Goal: Task Accomplishment & Management: Complete application form

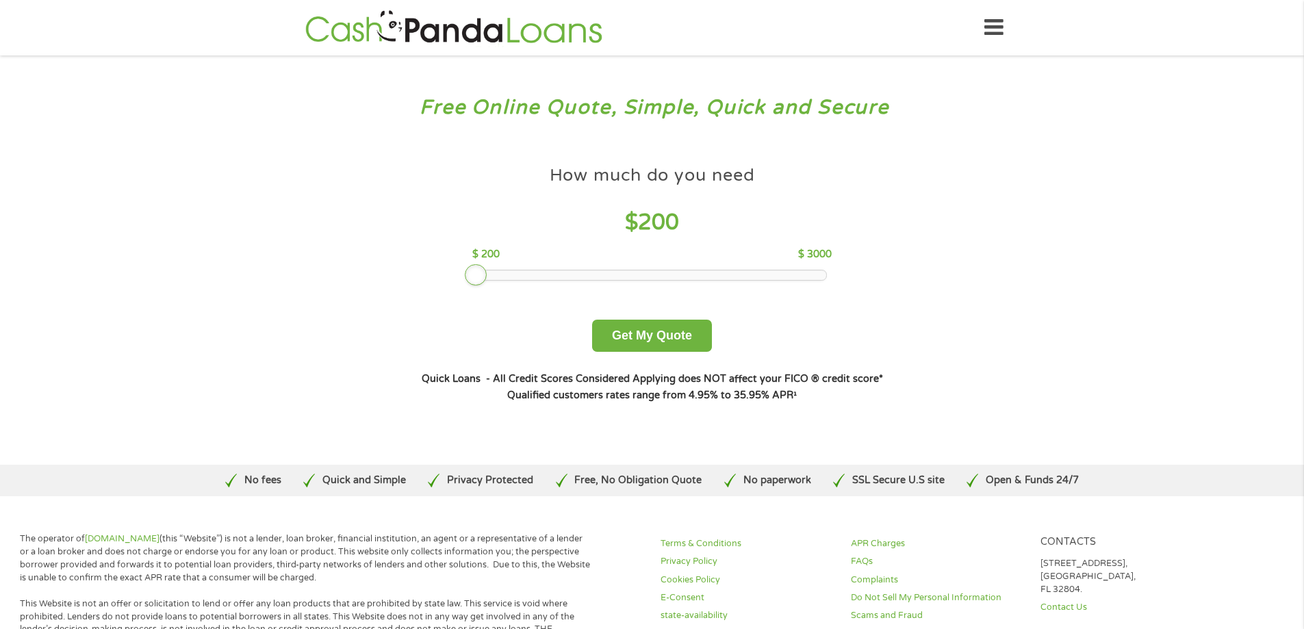
drag, startPoint x: 570, startPoint y: 276, endPoint x: 467, endPoint y: 286, distance: 103.8
click at [467, 286] on div "How much do you need $ 200 $ 200 $ 3000 Get My Quote" at bounding box center [651, 255] width 479 height 193
click at [659, 335] on button "Get My Quote" at bounding box center [652, 336] width 120 height 32
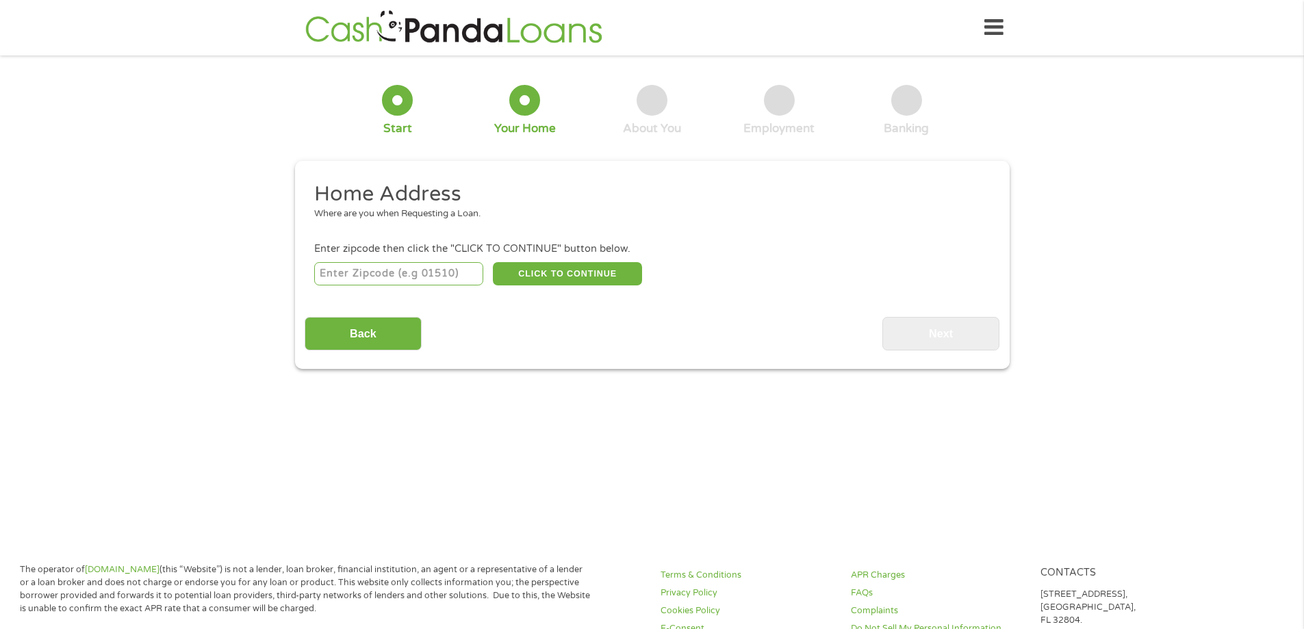
click at [367, 273] on input "number" at bounding box center [398, 273] width 169 height 23
type input "06451"
click at [564, 272] on button "CLICK TO CONTINUE" at bounding box center [567, 273] width 149 height 23
type input "06451"
type input "Meriden"
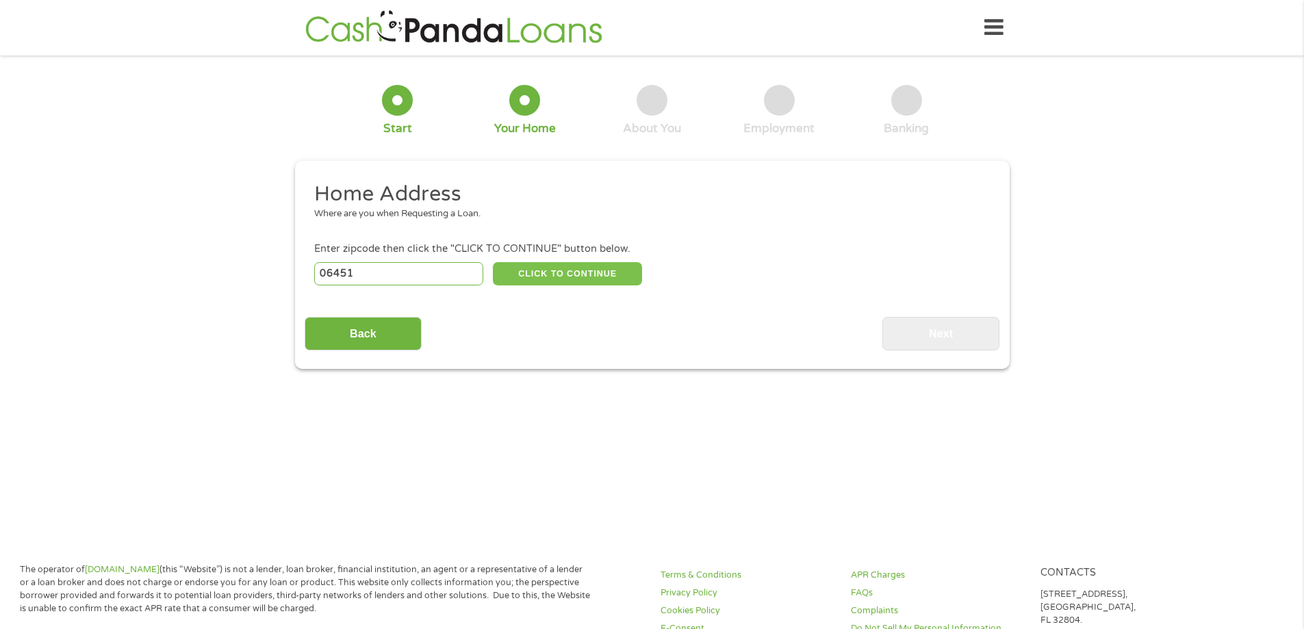
select select "Connecticut"
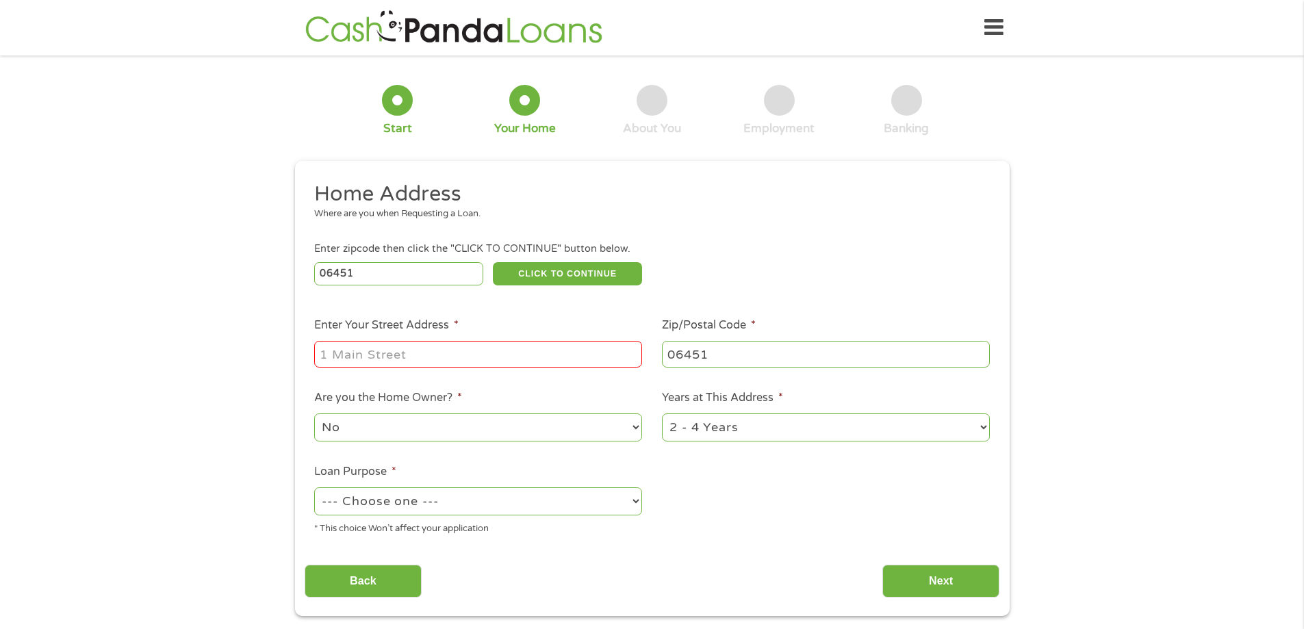
click at [338, 352] on input "Enter Your Street Address *" at bounding box center [478, 354] width 328 height 26
click at [464, 357] on input "76 Butler Street" at bounding box center [478, 354] width 328 height 26
type input "76 Butler Street Apt 703"
click at [955, 428] on select "1 Year or less 1 - 2 Years 2 - 4 Years Over 4 Years" at bounding box center [826, 427] width 328 height 28
select select "60months"
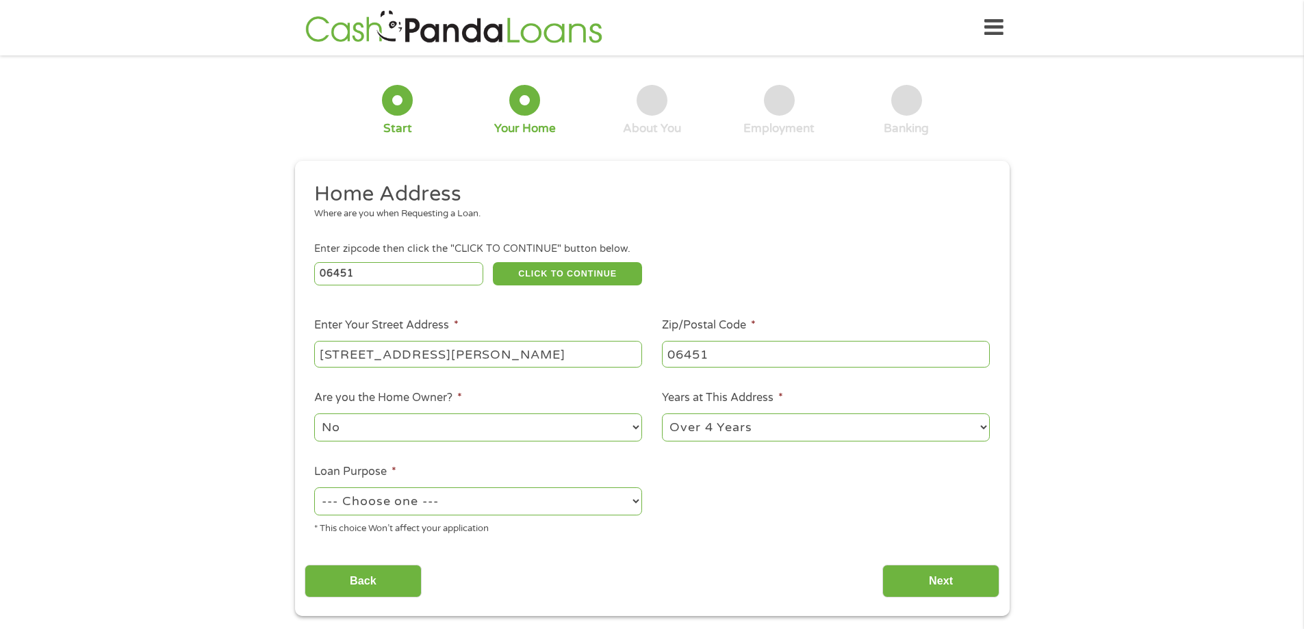
click at [662, 413] on select "1 Year or less 1 - 2 Years 2 - 4 Years Over 4 Years" at bounding box center [826, 427] width 328 height 28
click at [370, 441] on div "No Yes" at bounding box center [478, 427] width 328 height 33
click at [377, 499] on select "--- Choose one --- Pay Bills Debt Consolidation Home Improvement Major Purchase…" at bounding box center [478, 501] width 328 height 28
select select "medicalexpenses"
click at [314, 487] on select "--- Choose one --- Pay Bills Debt Consolidation Home Improvement Major Purchase…" at bounding box center [478, 501] width 328 height 28
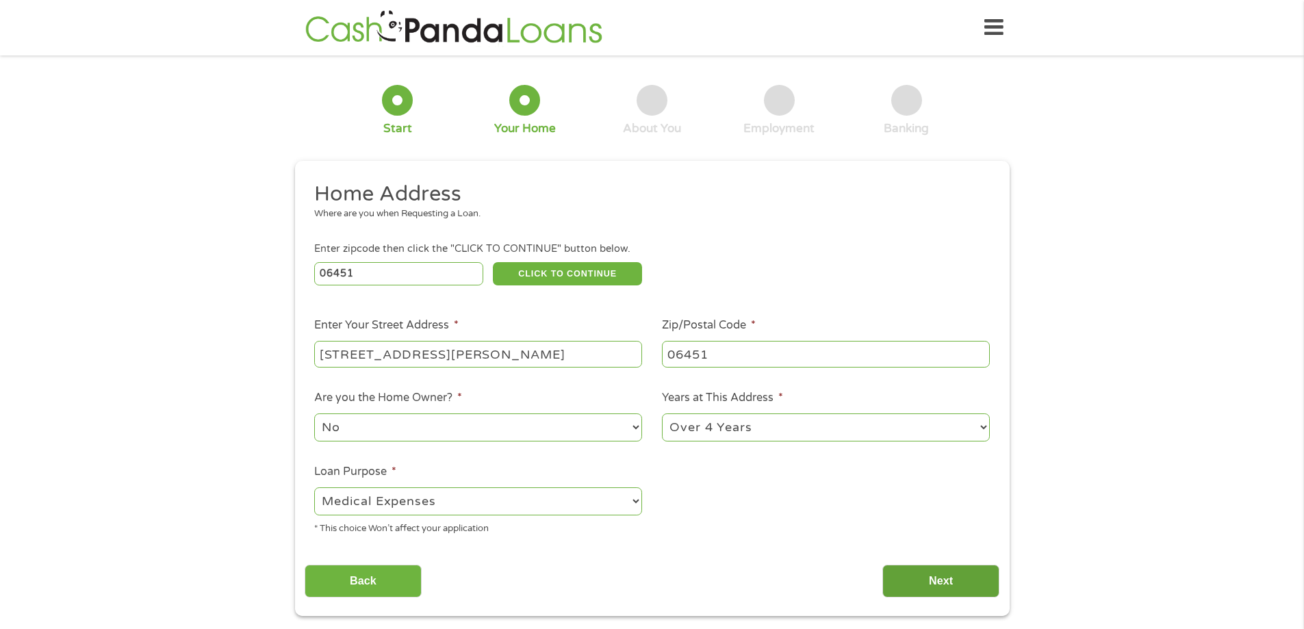
click at [948, 580] on input "Next" at bounding box center [940, 582] width 117 height 34
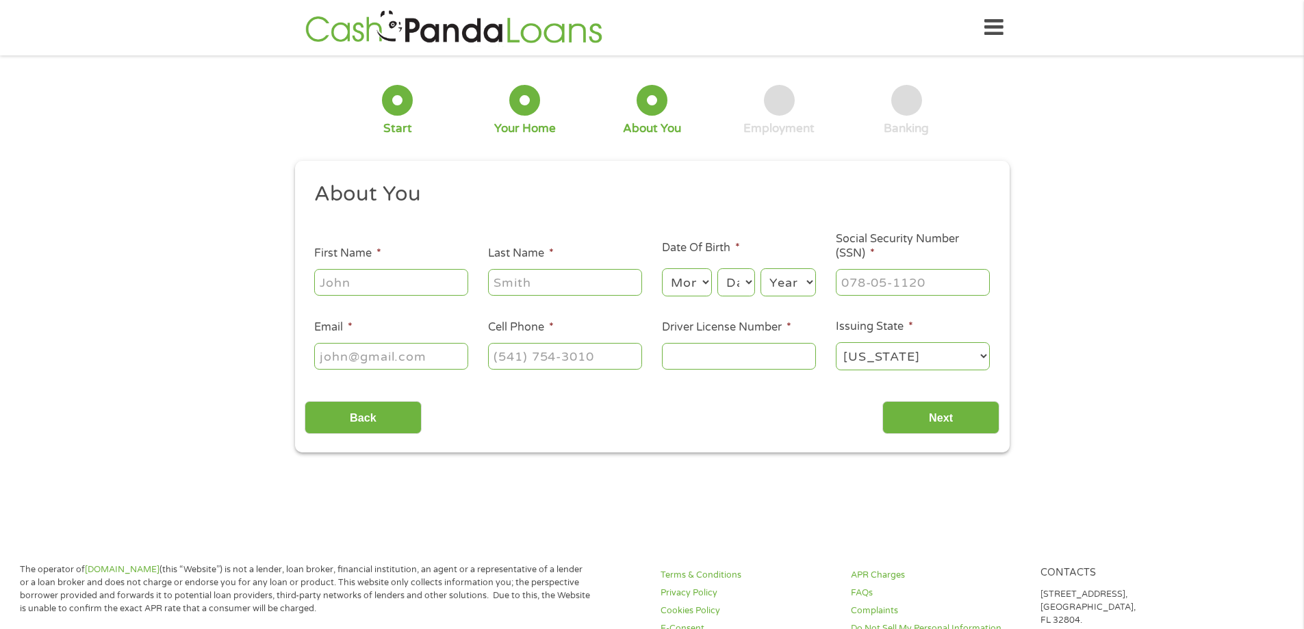
click at [385, 287] on input "First Name *" at bounding box center [391, 282] width 154 height 26
type input "Kim"
click at [558, 274] on input "Last Name *" at bounding box center [565, 282] width 154 height 26
type input "Lafrance"
click at [706, 283] on select "Month 1 2 3 4 5 6 7 8 9 10 11 12" at bounding box center [687, 282] width 50 height 28
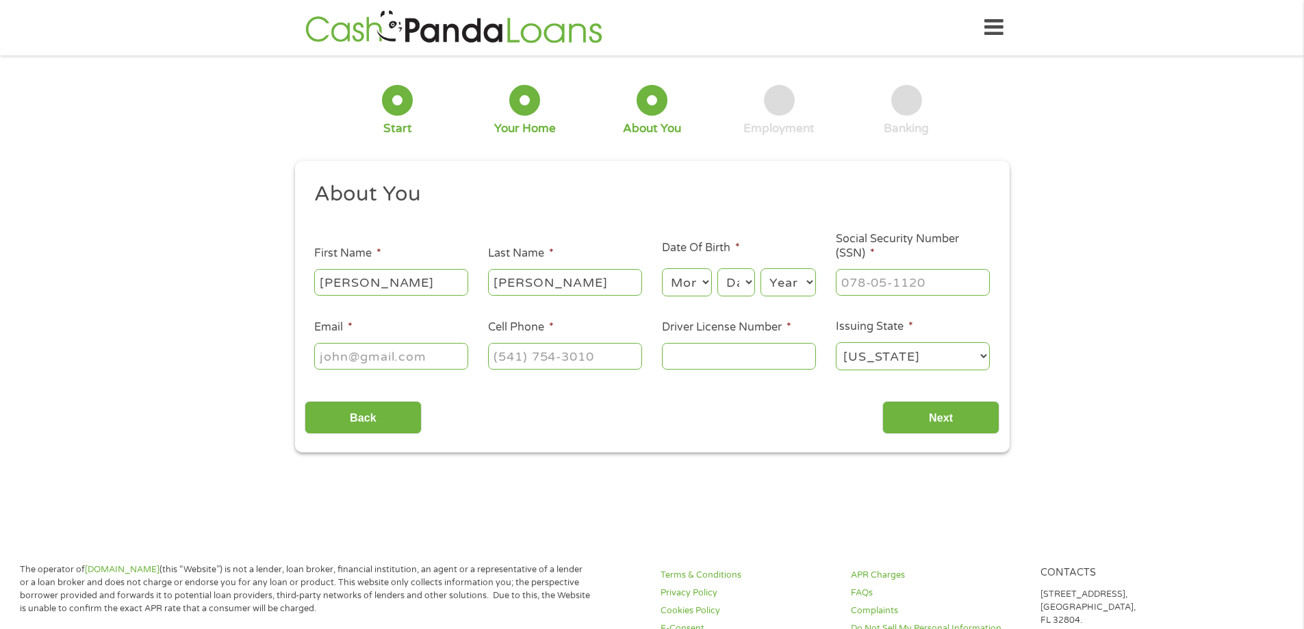
select select "10"
click at [662, 268] on select "Month 1 2 3 4 5 6 7 8 9 10 11 12" at bounding box center [687, 282] width 50 height 28
click at [744, 287] on select "Day 1 2 3 4 5 6 7 8 9 10 11 12 13 14 15 16 17 18 19 20 21 22 23 24 25 26 27 28 …" at bounding box center [735, 282] width 37 height 28
select select "3"
click at [717, 268] on select "Day 1 2 3 4 5 6 7 8 9 10 11 12 13 14 15 16 17 18 19 20 21 22 23 24 25 26 27 28 …" at bounding box center [735, 282] width 37 height 28
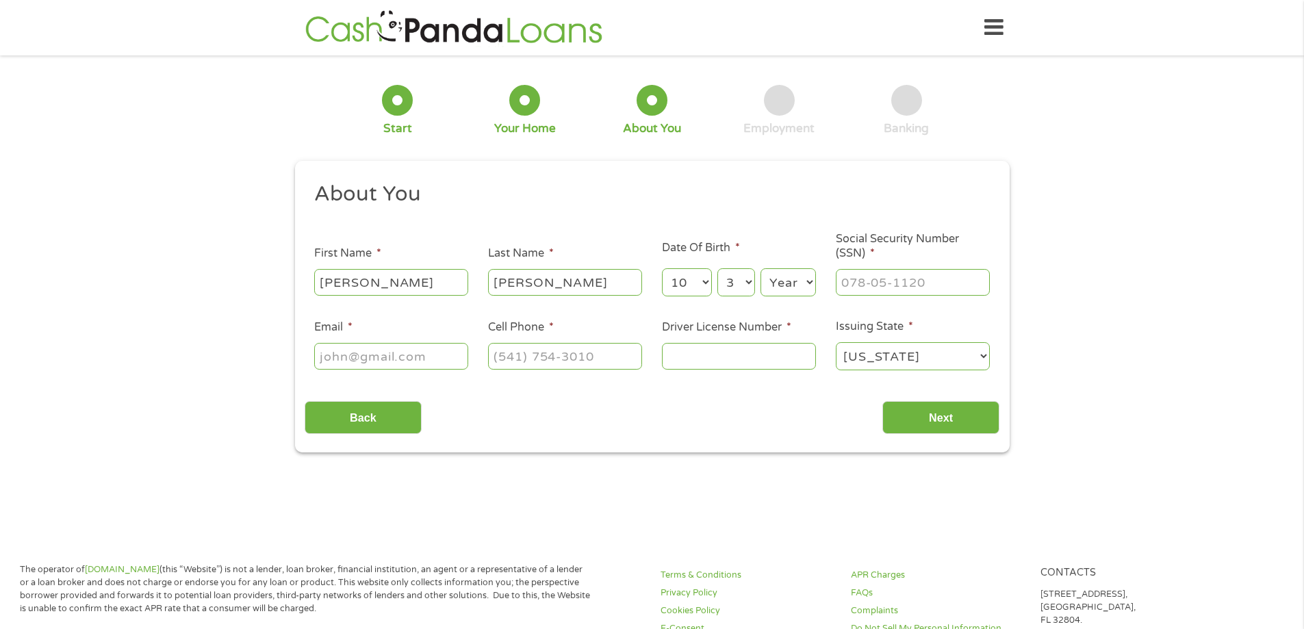
click at [777, 281] on select "Year 2007 2006 2005 2004 2003 2002 2001 2000 1999 1998 1997 1996 1995 1994 1993…" at bounding box center [787, 282] width 55 height 28
select select "1964"
click at [760, 268] on select "Year 2007 2006 2005 2004 2003 2002 2001 2000 1999 1998 1997 1996 1995 1994 1993…" at bounding box center [787, 282] width 55 height 28
click at [859, 282] on input "___-__-____" at bounding box center [913, 282] width 154 height 26
type input "041-70-5288"
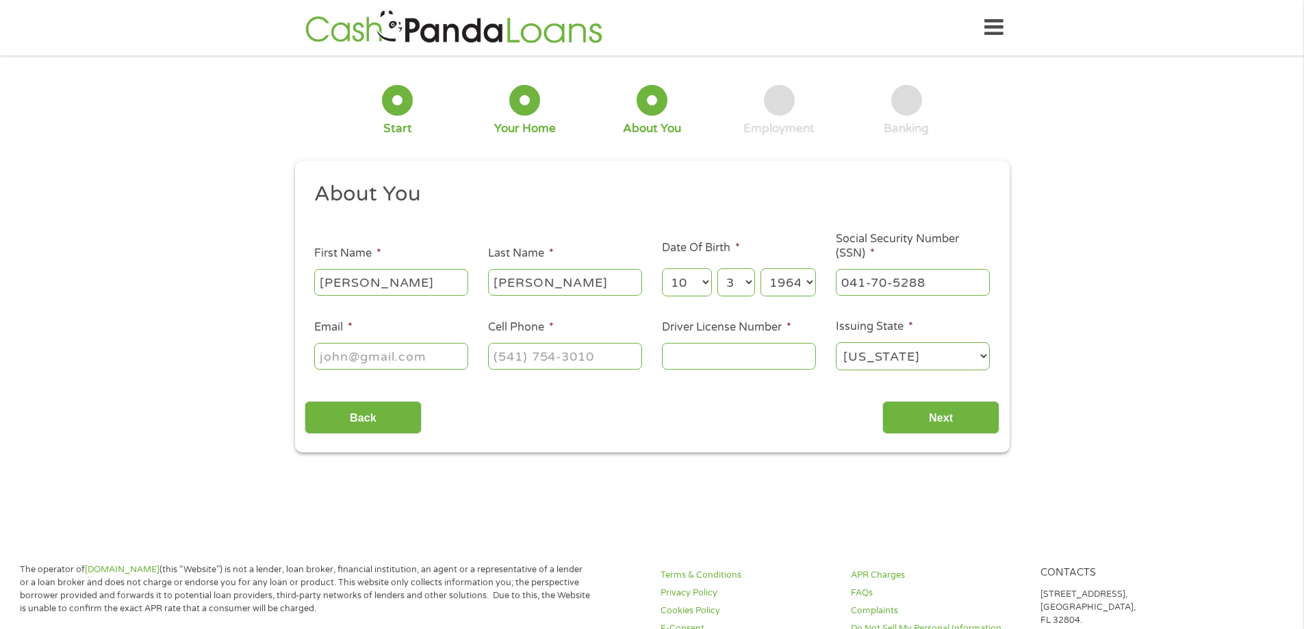
click at [364, 357] on input "Email *" at bounding box center [391, 356] width 154 height 26
type input "shelbyrose6464@yahoo.com"
click at [493, 367] on input "(___) ___-____" at bounding box center [565, 356] width 154 height 26
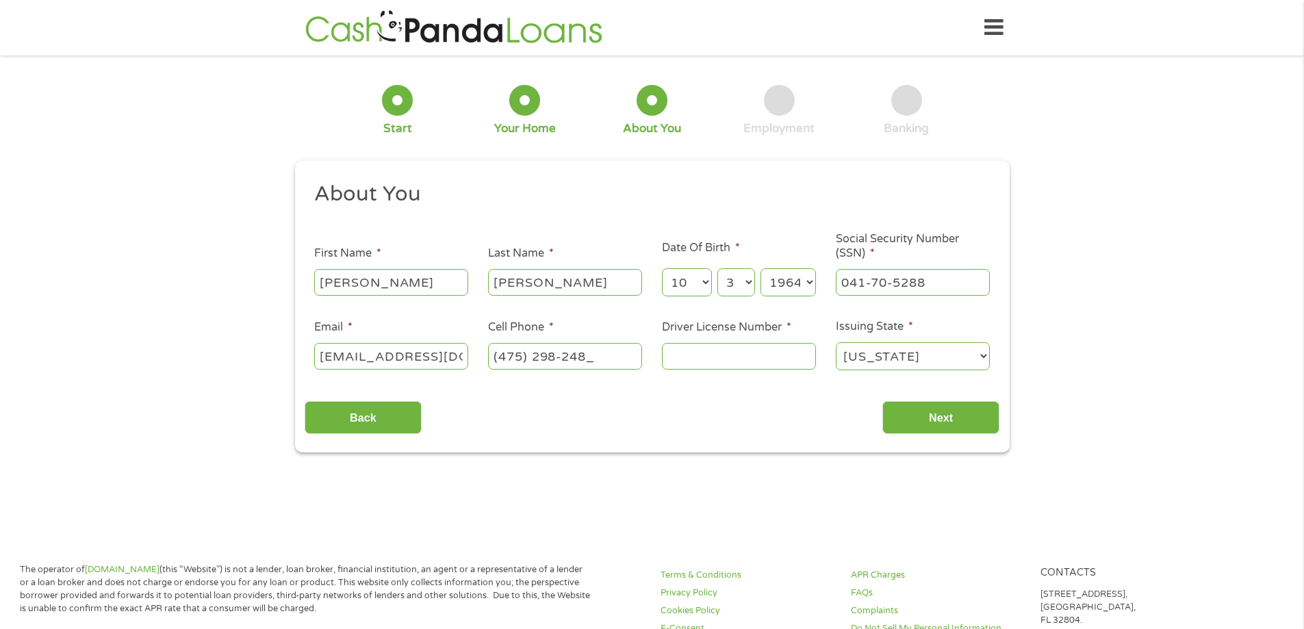
type input "(475) 298-2489"
click at [684, 350] on input "Driver License Number *" at bounding box center [739, 356] width 154 height 26
type input "224479455"
click at [961, 424] on input "Next" at bounding box center [940, 418] width 117 height 34
click at [964, 419] on input "Next" at bounding box center [940, 418] width 117 height 34
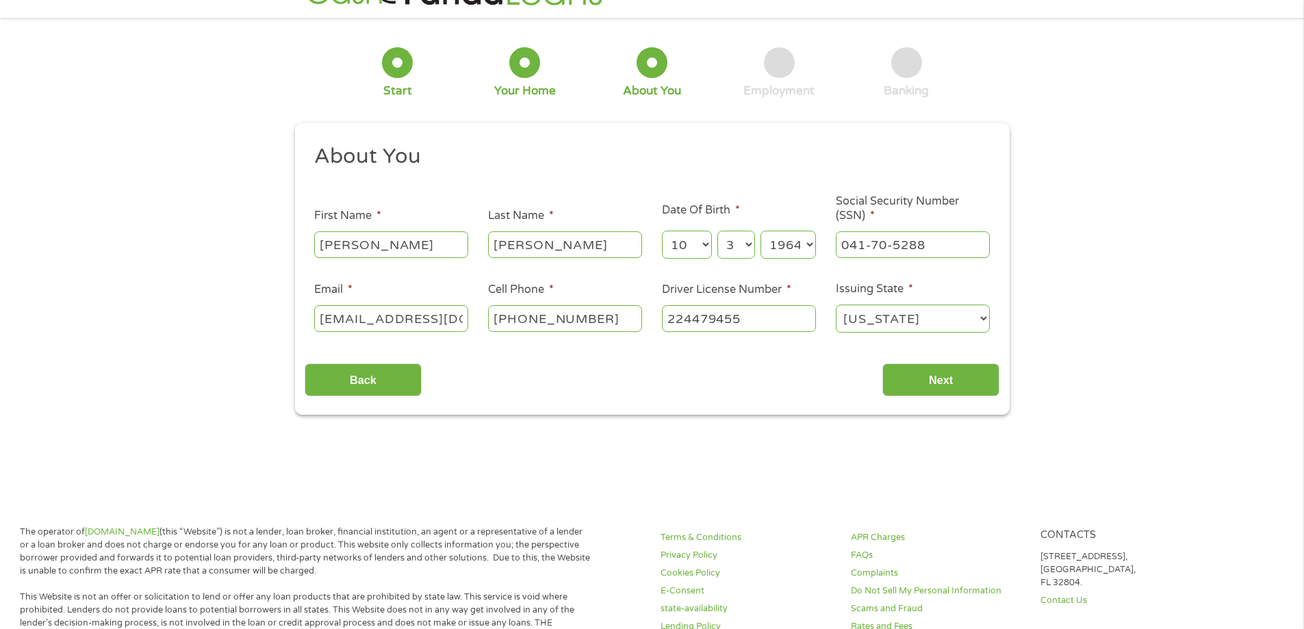
scroll to position [68, 0]
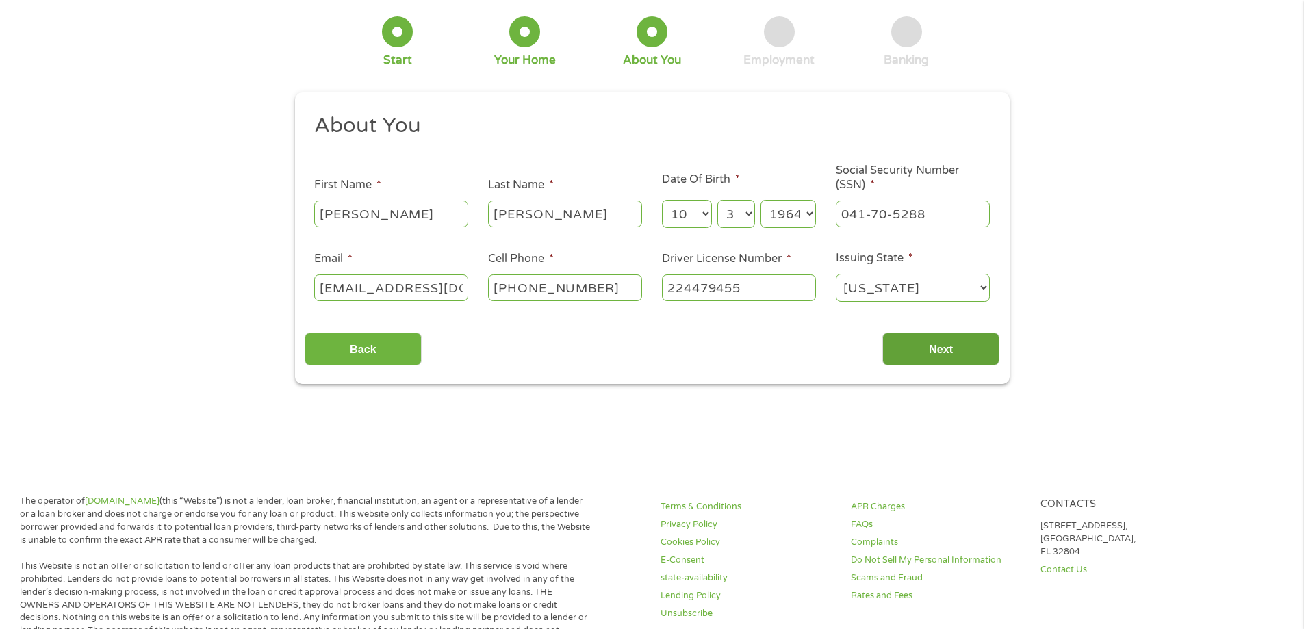
click at [948, 342] on input "Next" at bounding box center [940, 350] width 117 height 34
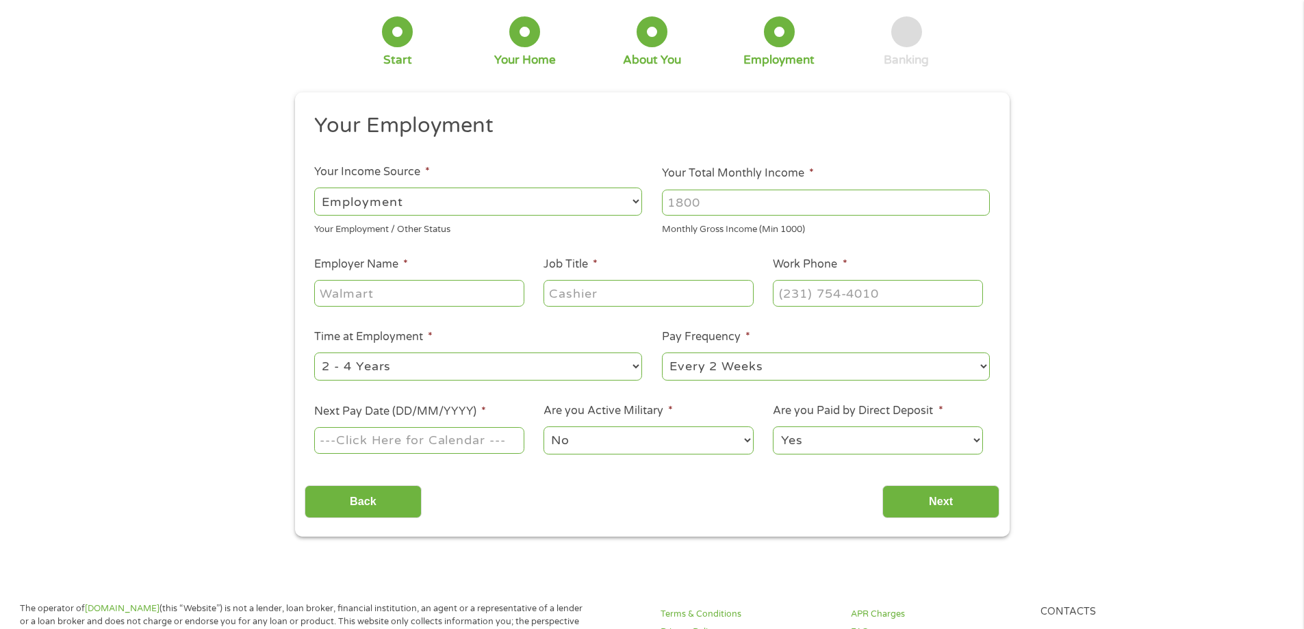
scroll to position [0, 0]
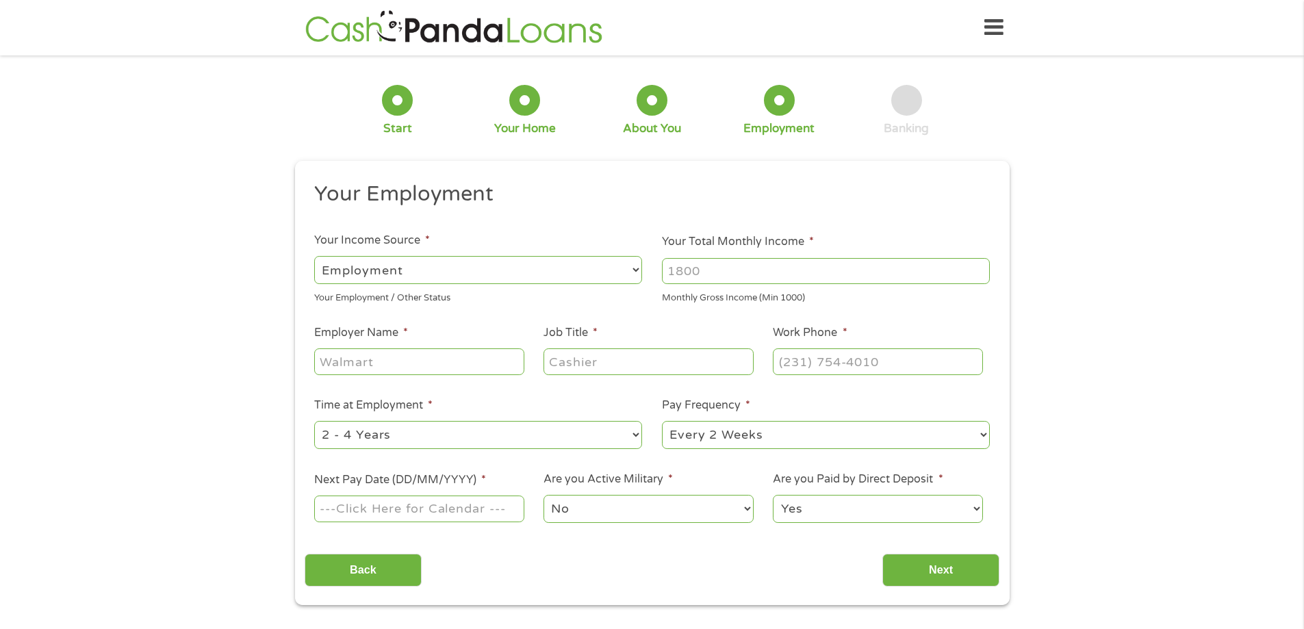
type input "(___) ___-____"
drag, startPoint x: 947, startPoint y: 346, endPoint x: 944, endPoint y: 354, distance: 8.7
click at [946, 354] on input "(___) ___-____" at bounding box center [877, 361] width 209 height 26
click at [419, 276] on select "--- Choose one --- Employment Self Employed Benefits" at bounding box center [478, 270] width 328 height 28
select select "benefits"
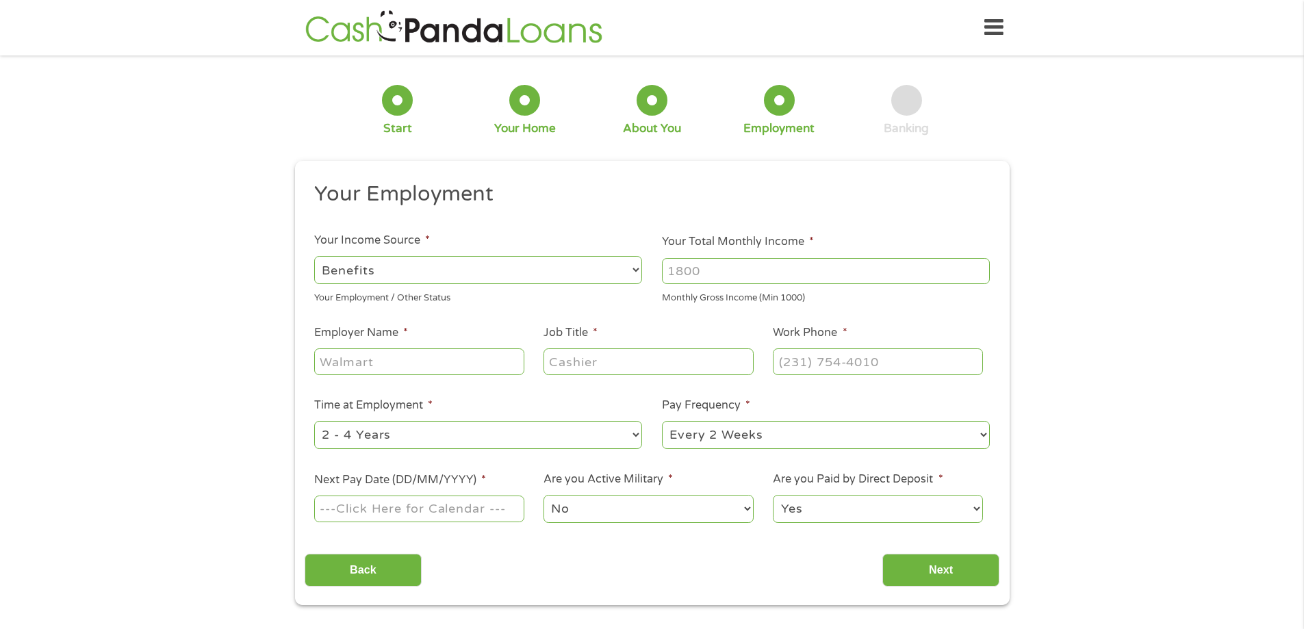
click at [314, 256] on select "--- Choose one --- Employment Self Employed Benefits" at bounding box center [478, 270] width 328 height 28
type input "Other"
type input "(475) 298-2489"
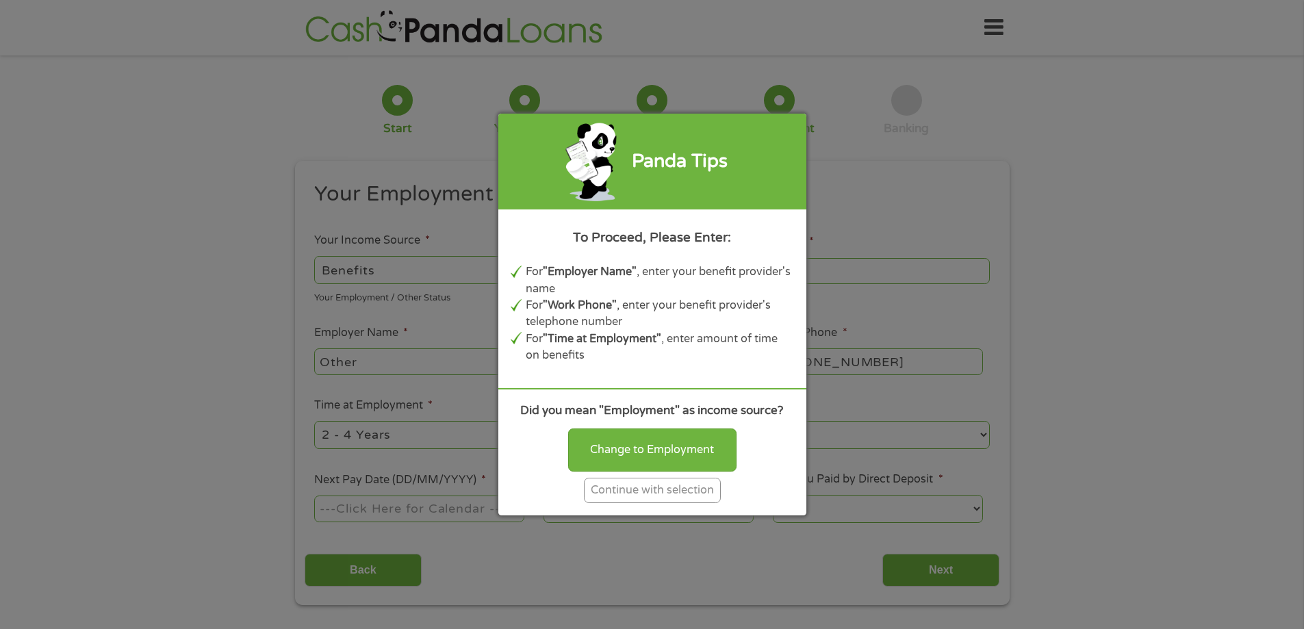
click at [649, 493] on div "Continue with selection" at bounding box center [652, 490] width 137 height 25
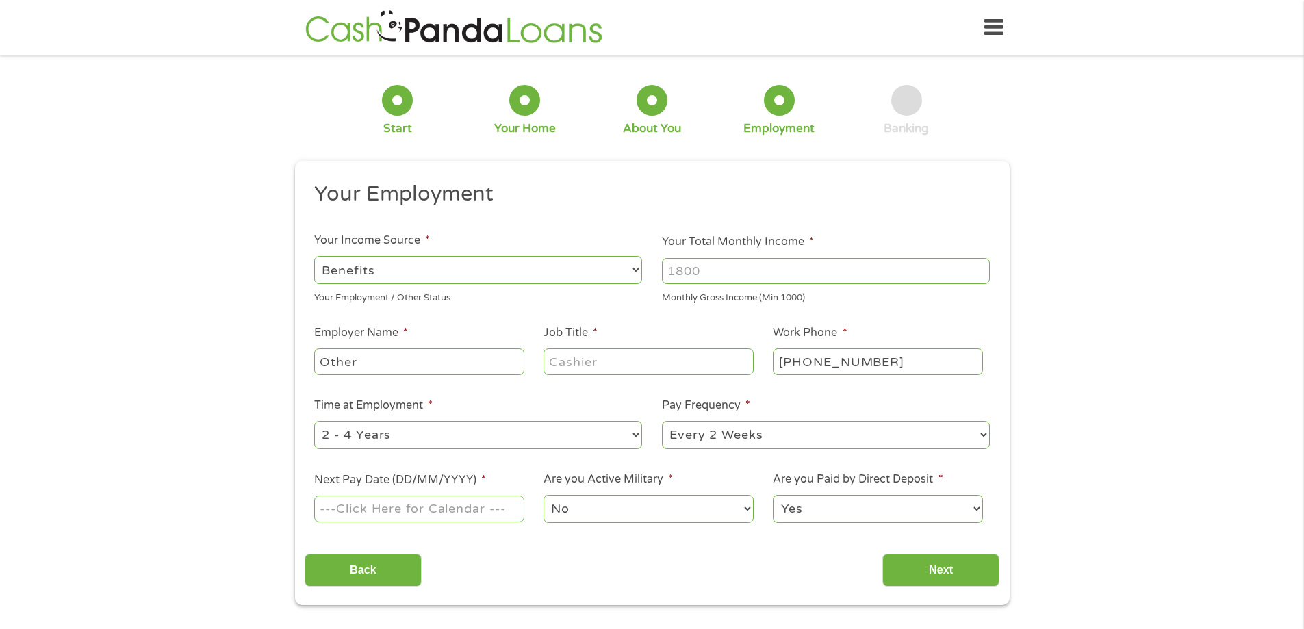
click at [699, 276] on input "Your Total Monthly Income *" at bounding box center [826, 271] width 328 height 26
type input "1200"
click at [422, 274] on select "--- Choose one --- Employment Self Employed Benefits" at bounding box center [478, 270] width 328 height 28
select select "selfEmployed"
click at [314, 256] on select "--- Choose one --- Employment Self Employed Benefits" at bounding box center [478, 270] width 328 height 28
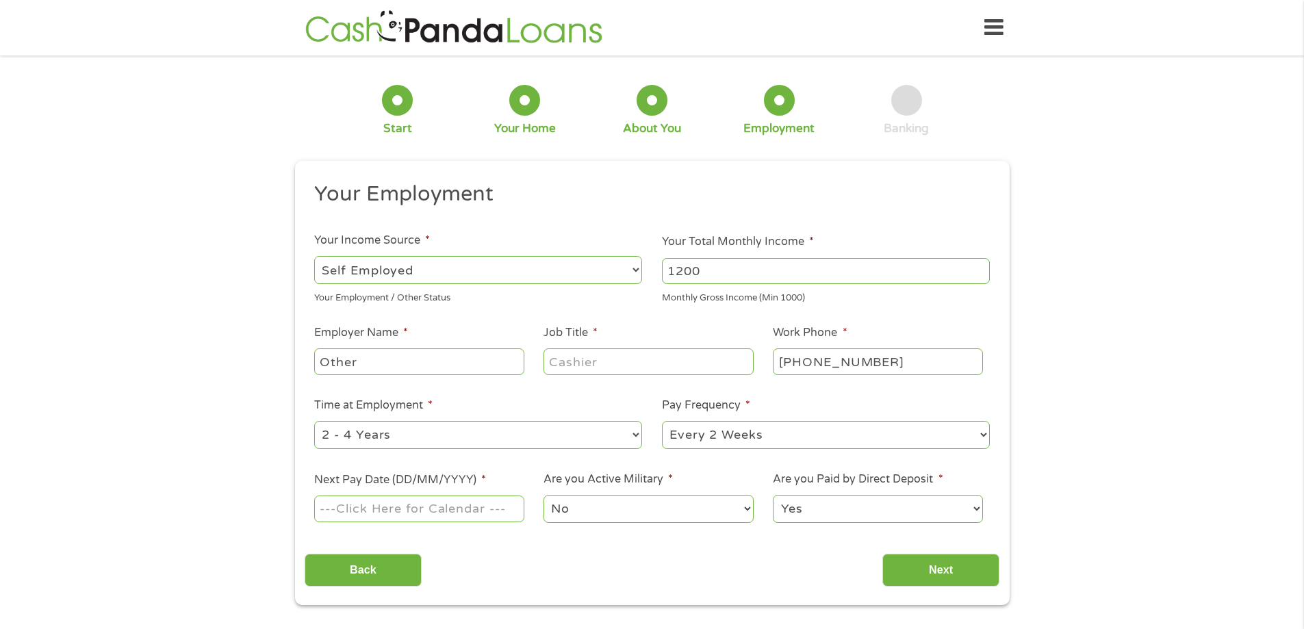
click at [777, 437] on select "--- Choose one --- Every 2 Weeks Every Week Monthly Semi-Monthly" at bounding box center [826, 435] width 328 height 28
select select "monthly"
click at [662, 421] on select "--- Choose one --- Every 2 Weeks Every Week Monthly Semi-Monthly" at bounding box center [826, 435] width 328 height 28
click at [465, 510] on input "Next Pay Date (DD/MM/YYYY) *" at bounding box center [418, 508] width 209 height 26
type input "25/09/2025"
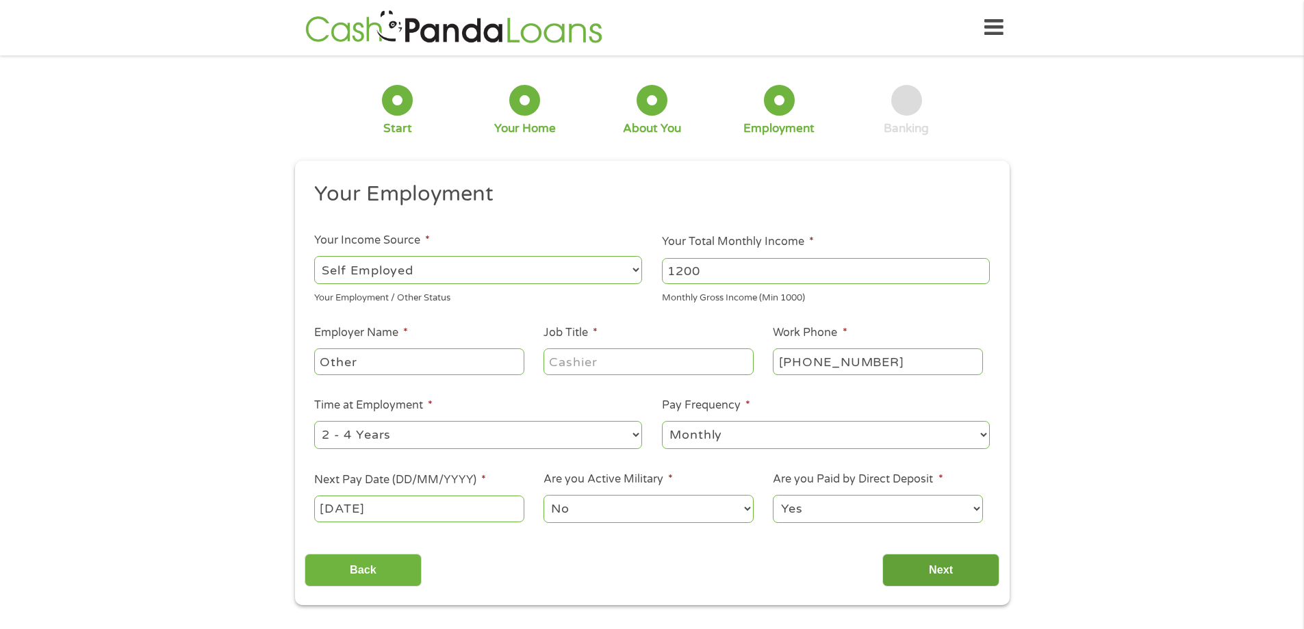
click at [970, 573] on input "Next" at bounding box center [940, 571] width 117 height 34
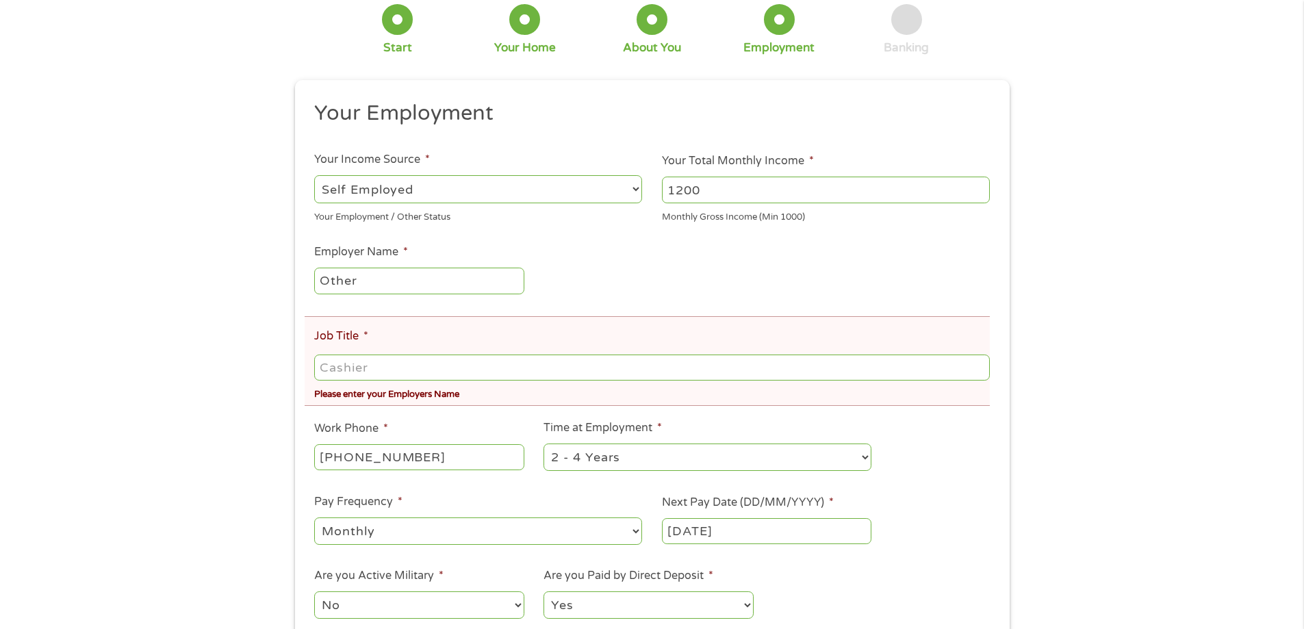
scroll to position [137, 0]
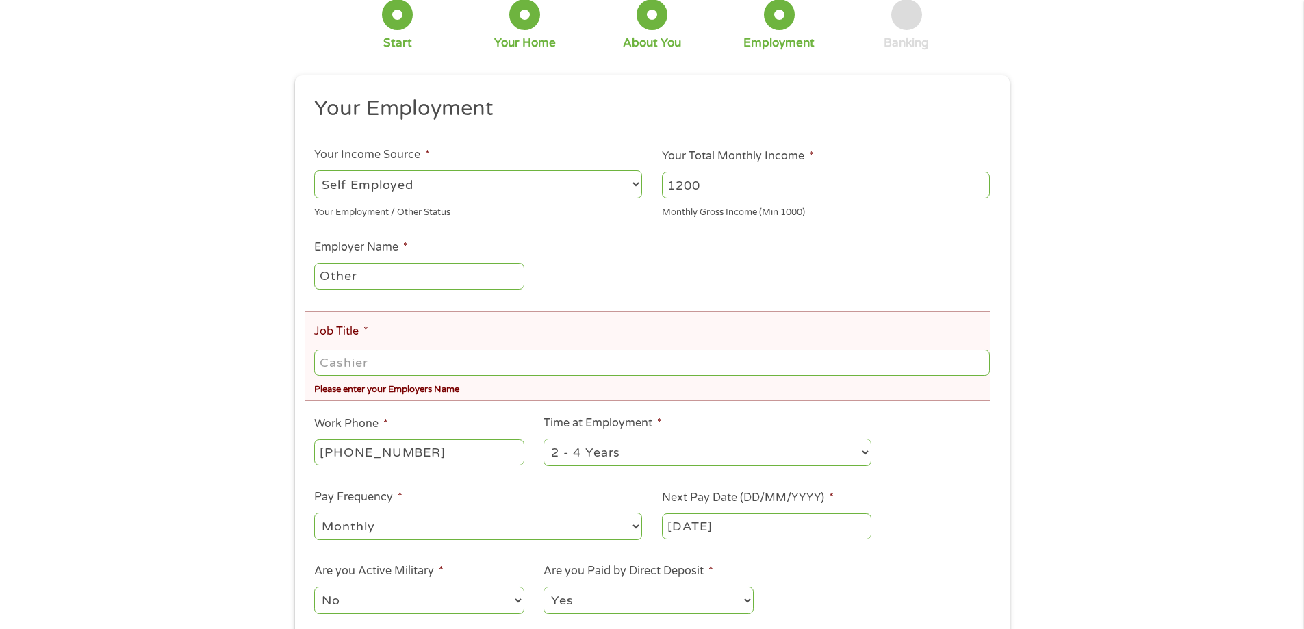
click at [356, 360] on input "Job Title *" at bounding box center [651, 363] width 675 height 26
click at [602, 451] on select "--- Choose one --- 1 Year or less 1 - 2 Years 2 - 4 Years Over 4 Years" at bounding box center [707, 453] width 328 height 28
select select "60months"
click at [543, 439] on select "--- Choose one --- 1 Year or less 1 - 2 Years 2 - 4 Years Over 4 Years" at bounding box center [707, 453] width 328 height 28
click at [359, 358] on input "Job Title *" at bounding box center [651, 363] width 675 height 26
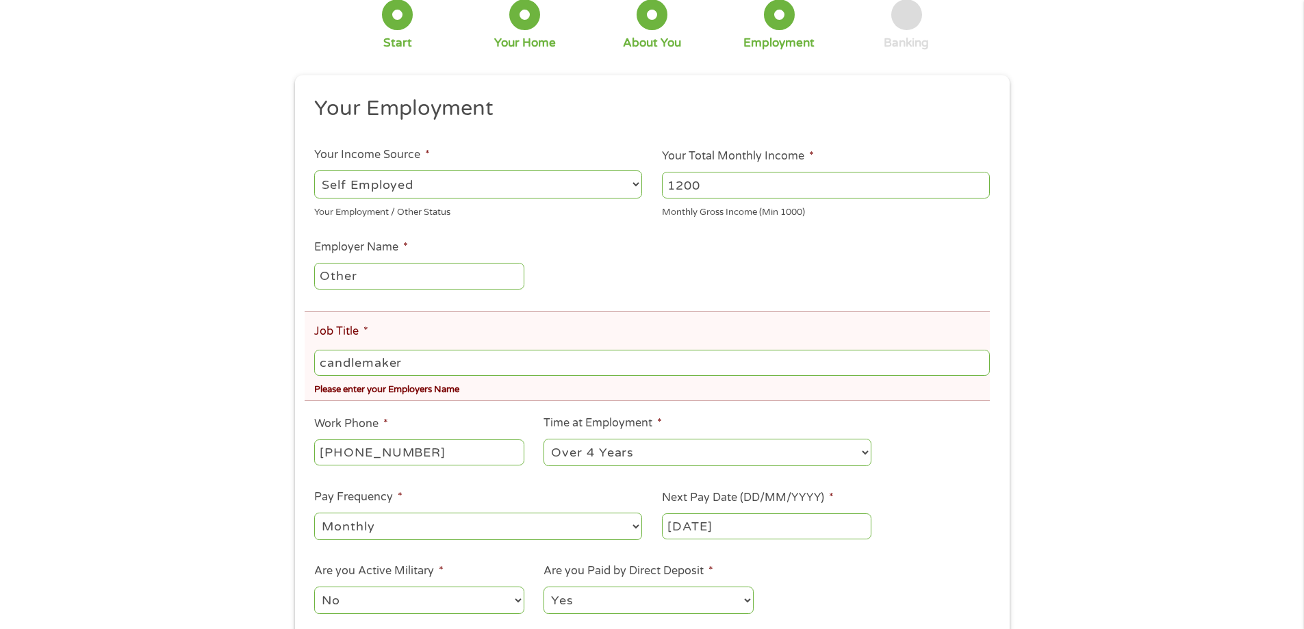
type input "candlemaker"
click at [558, 383] on div "Please enter your Employers Name" at bounding box center [651, 387] width 675 height 18
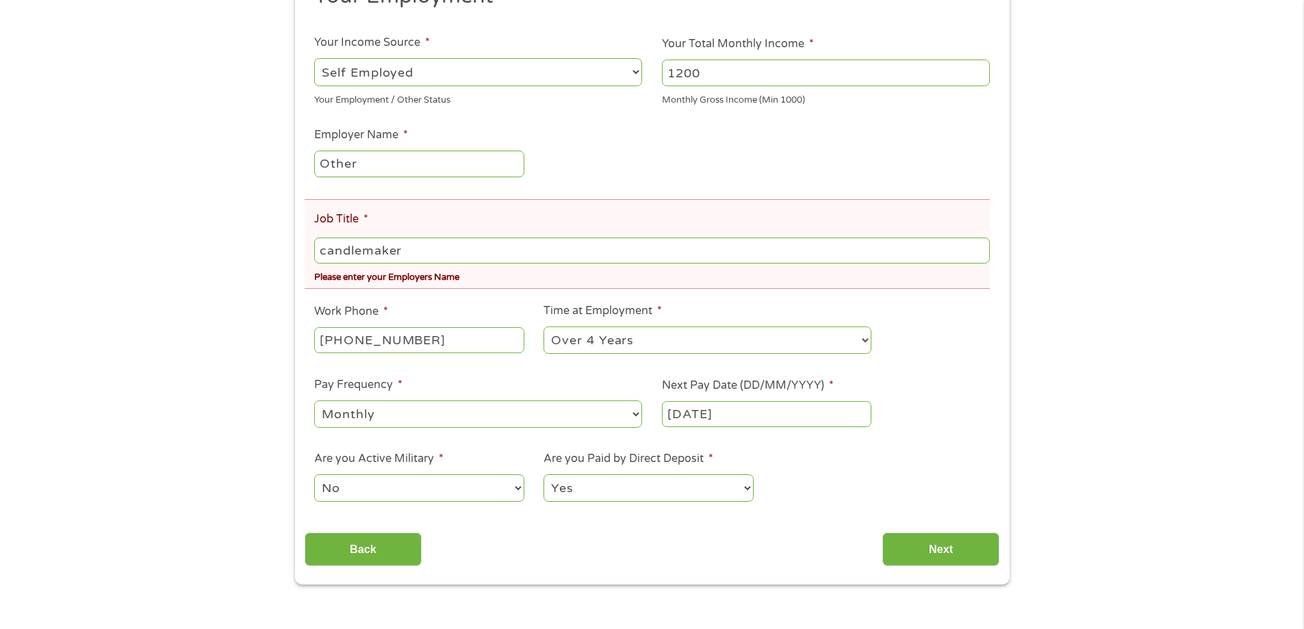
scroll to position [274, 0]
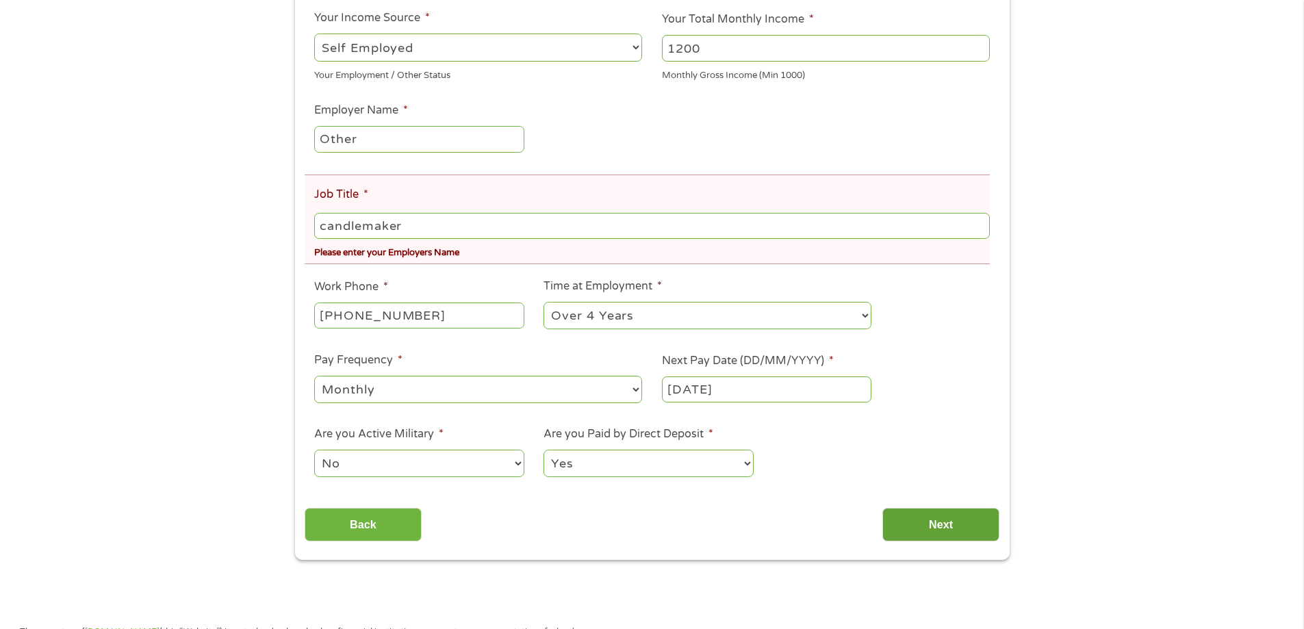
click at [951, 525] on input "Next" at bounding box center [940, 525] width 117 height 34
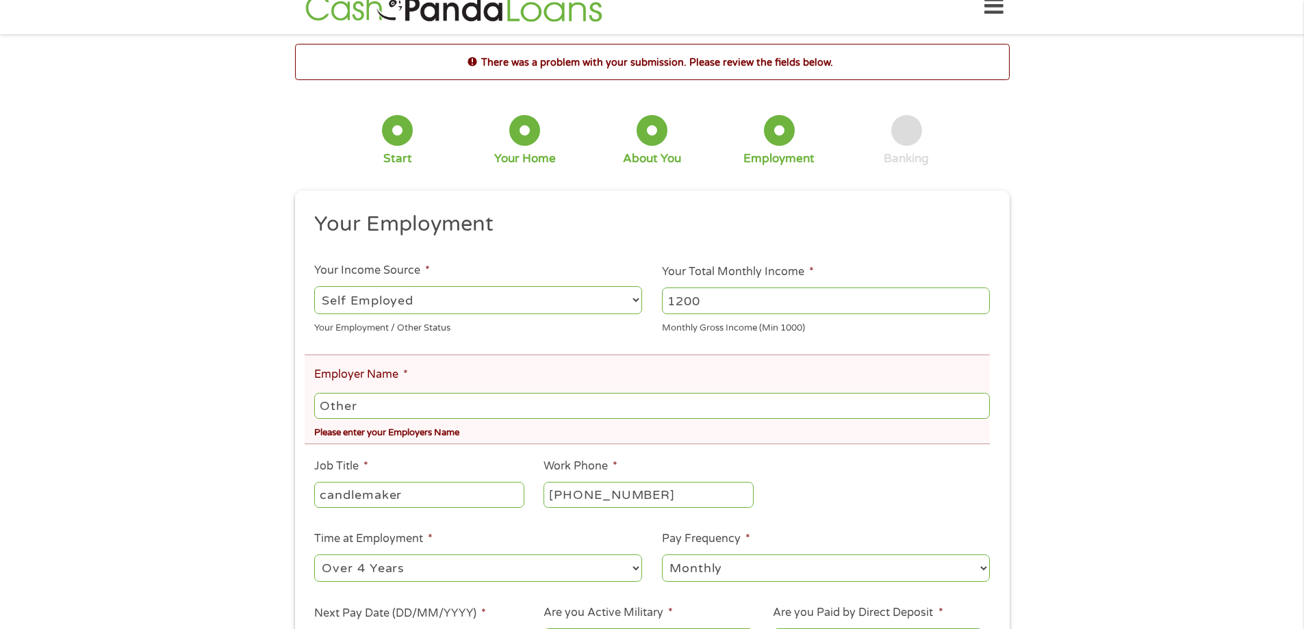
scroll to position [0, 0]
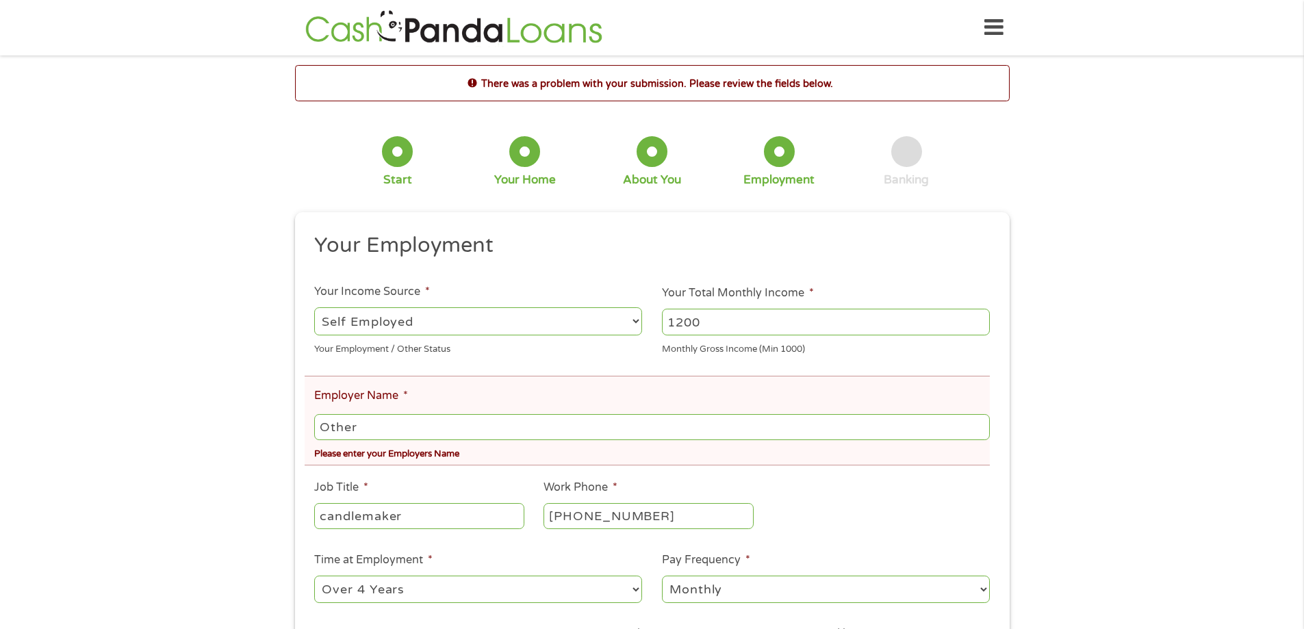
drag, startPoint x: 371, startPoint y: 422, endPoint x: 317, endPoint y: 425, distance: 54.1
click at [317, 425] on input "Other" at bounding box center [651, 427] width 675 height 26
type input "sweet soy candles"
click at [496, 400] on li "Employer Name * sweet soy candles Please enter your Employers Name" at bounding box center [647, 421] width 685 height 90
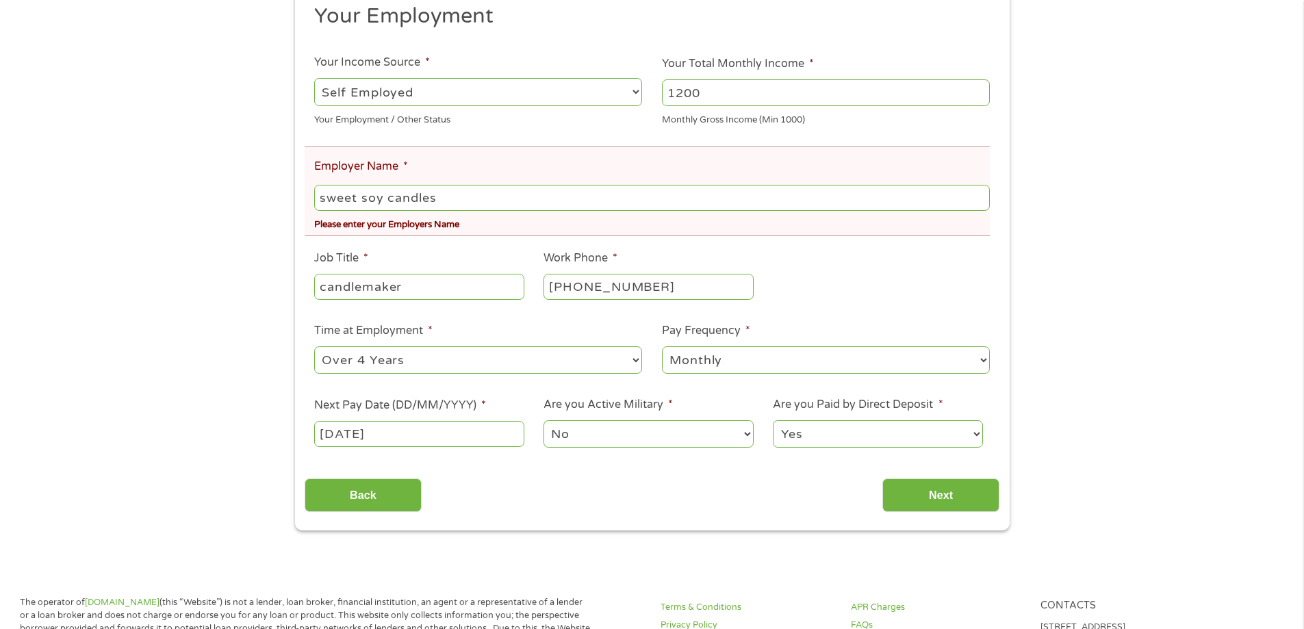
scroll to position [274, 0]
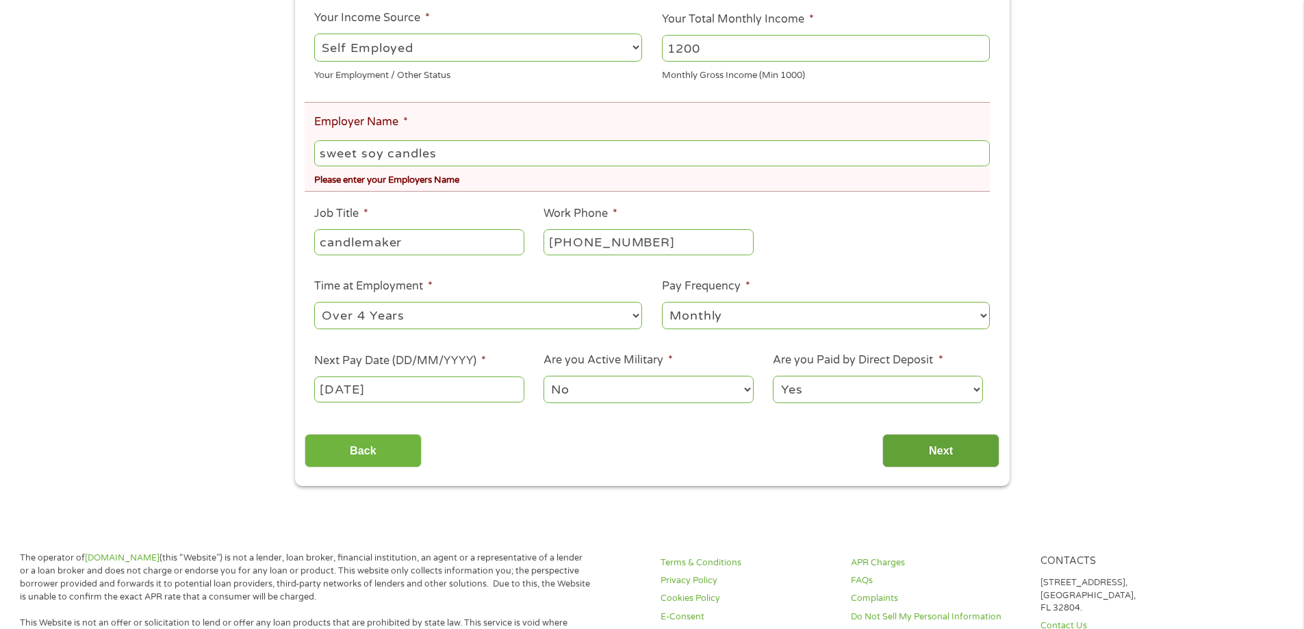
drag, startPoint x: 933, startPoint y: 447, endPoint x: 935, endPoint y: 458, distance: 11.8
click at [935, 459] on input "Next" at bounding box center [940, 451] width 117 height 34
click at [944, 452] on input "Next" at bounding box center [940, 451] width 117 height 34
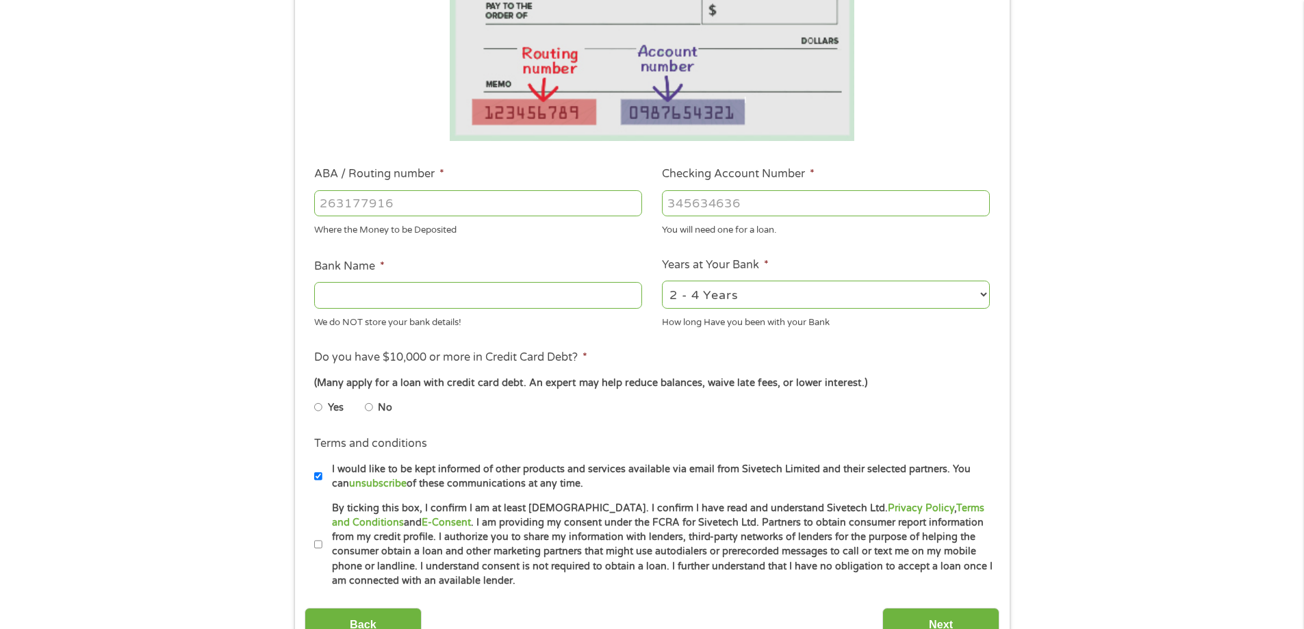
click at [693, 202] on input "Checking Account Number *" at bounding box center [826, 203] width 328 height 26
click at [675, 201] on input "Checking Account Number *" at bounding box center [826, 203] width 328 height 26
click at [679, 203] on input "Checking Account Number *" at bounding box center [826, 203] width 328 height 26
type input "50914527"
click at [328, 205] on input "ABA / Routing number *" at bounding box center [478, 203] width 328 height 26
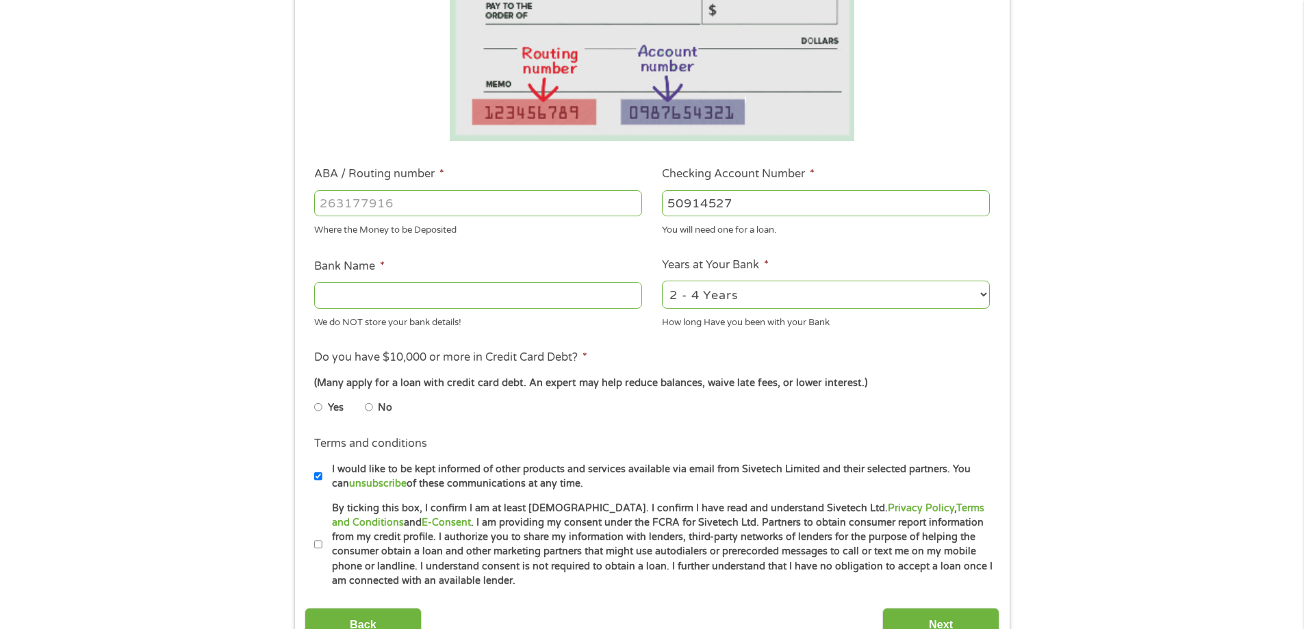
click at [335, 293] on input "Bank Name *" at bounding box center [478, 295] width 328 height 26
drag, startPoint x: 315, startPoint y: 201, endPoint x: 326, endPoint y: 201, distance: 11.7
click at [322, 201] on input "ABA / Routing number *" at bounding box center [478, 203] width 328 height 26
type input "124303201"
type input "VARO BANK, NATIONAL ASSOCIATION"
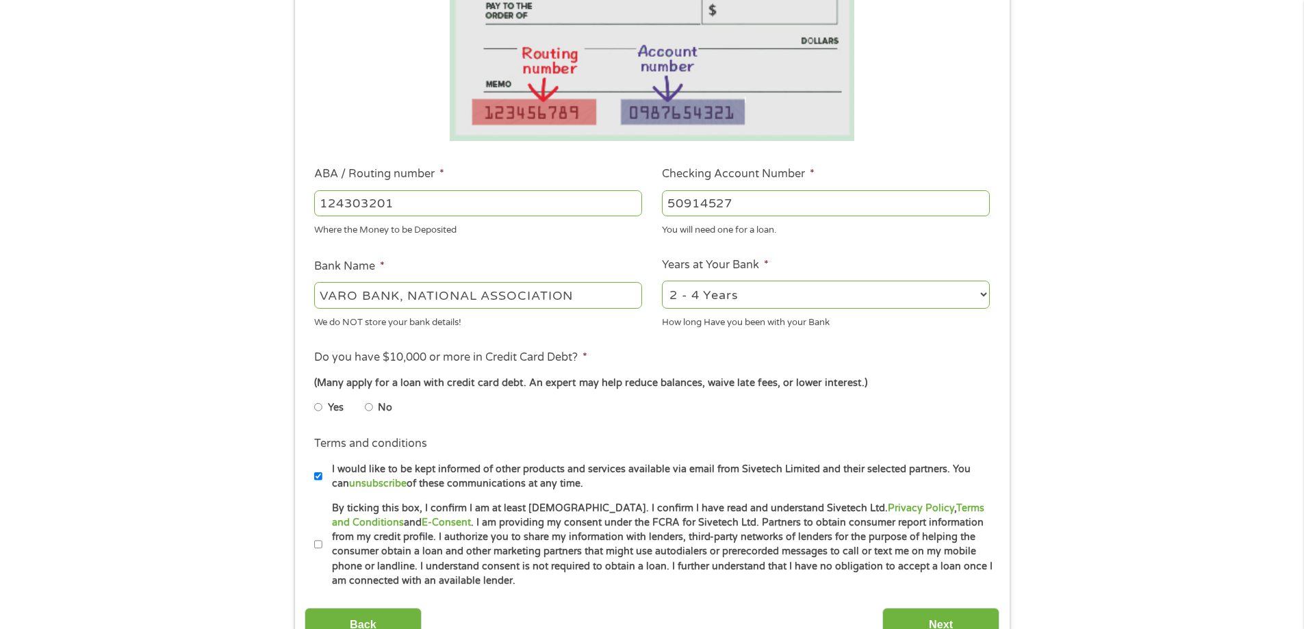
type input "124303201"
click at [841, 300] on select "2 - 4 Years 6 - 12 Months 1 - 2 Years Over 4 Years" at bounding box center [826, 295] width 328 height 28
select select "24months"
click at [662, 281] on select "2 - 4 Years 6 - 12 Months 1 - 2 Years Over 4 Years" at bounding box center [826, 295] width 328 height 28
click at [372, 402] on input "No" at bounding box center [369, 407] width 8 height 22
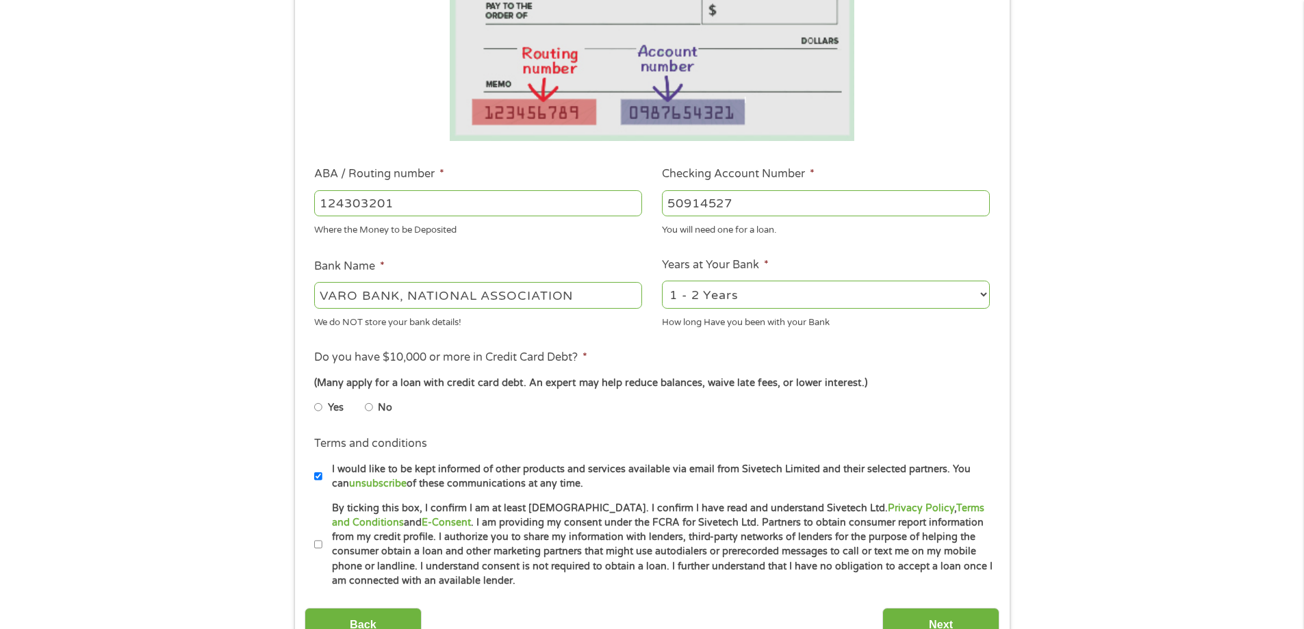
radio input "true"
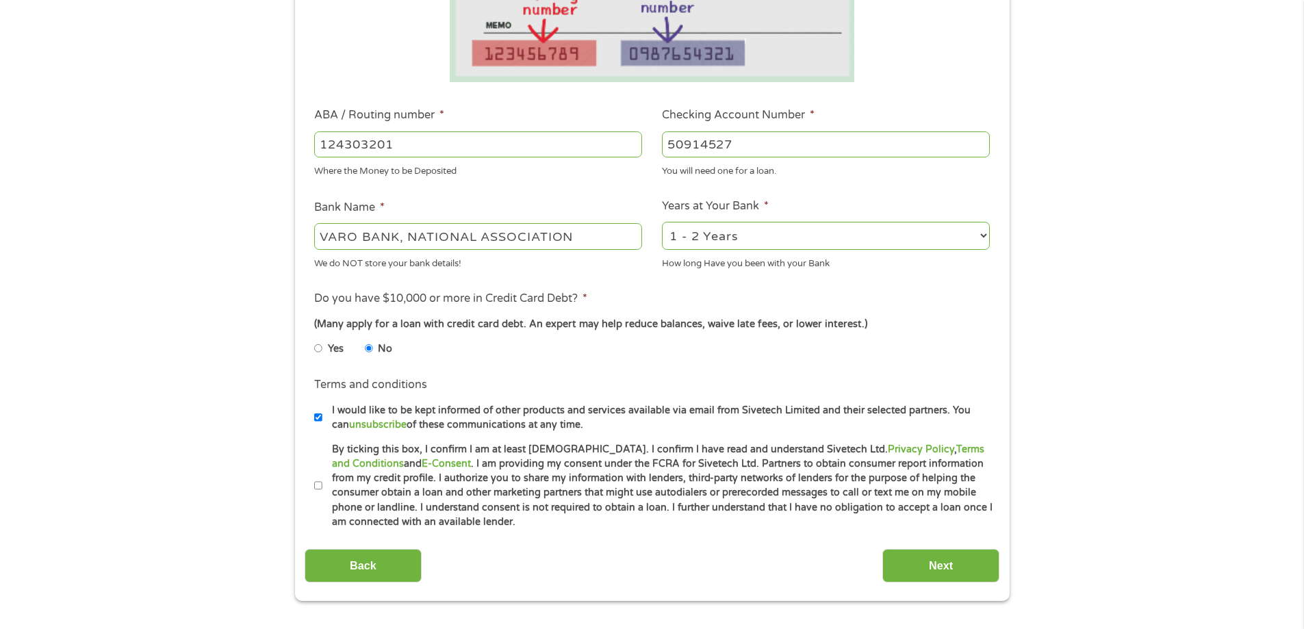
scroll to position [411, 0]
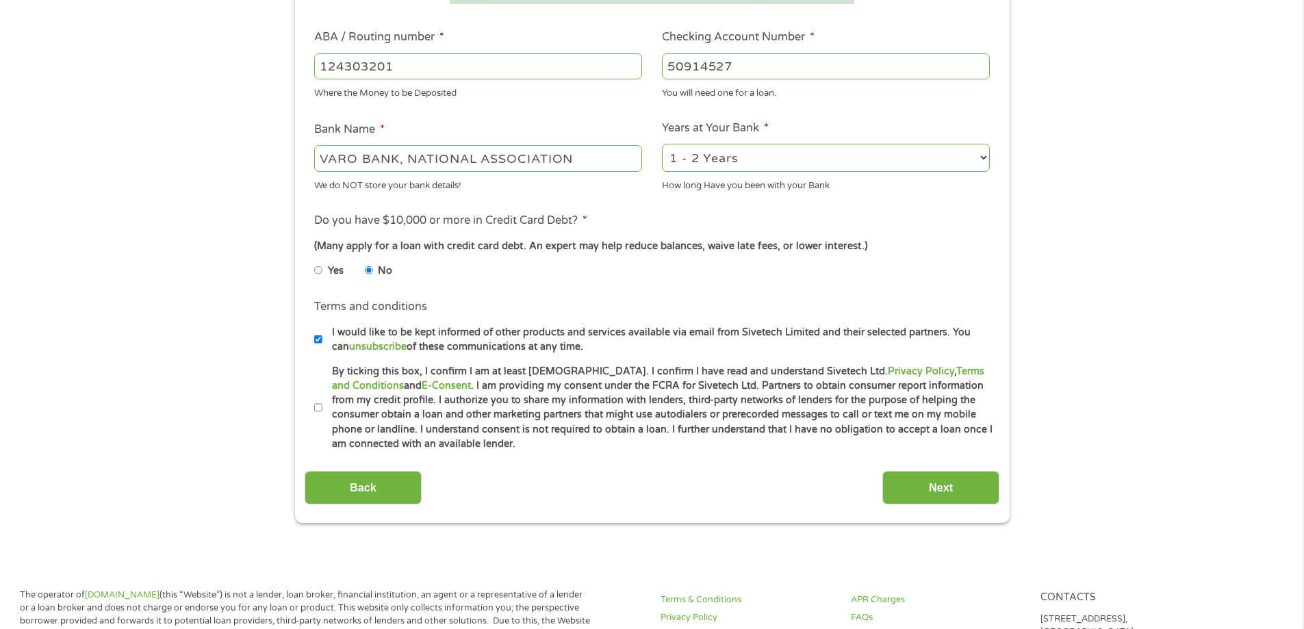
click at [320, 404] on input "By ticking this box, I confirm I am at least 18 years old. I confirm I have rea…" at bounding box center [318, 408] width 8 height 22
checkbox input "true"
click at [950, 489] on input "Next" at bounding box center [940, 488] width 117 height 34
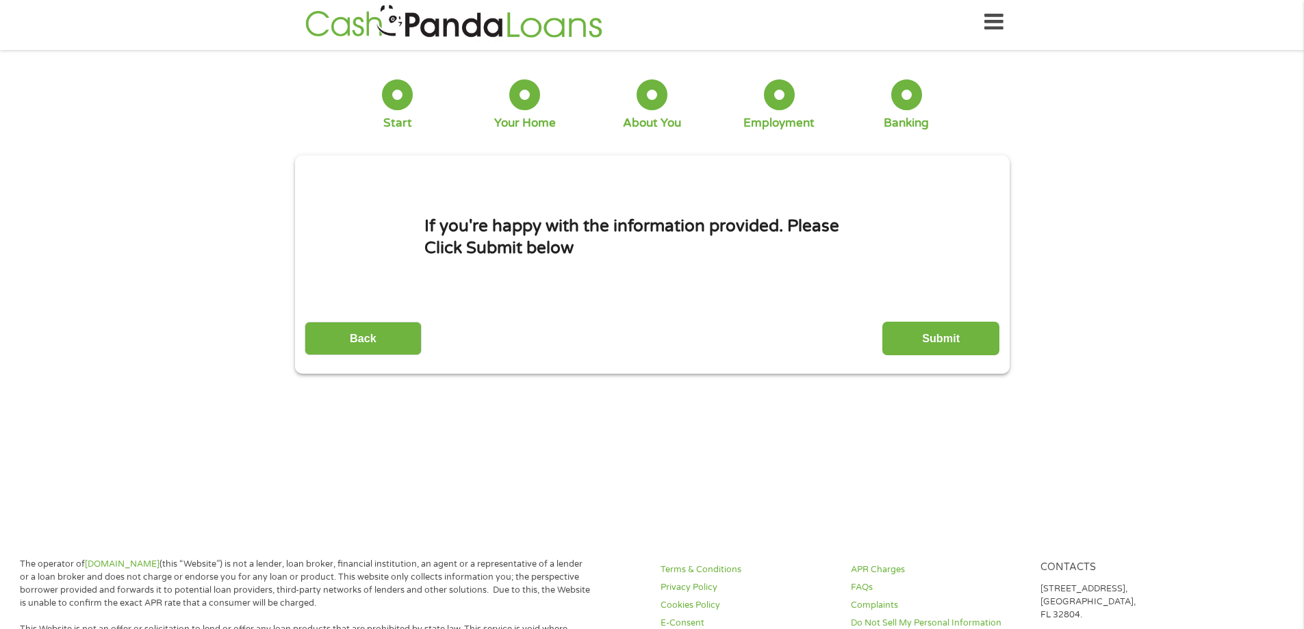
scroll to position [0, 0]
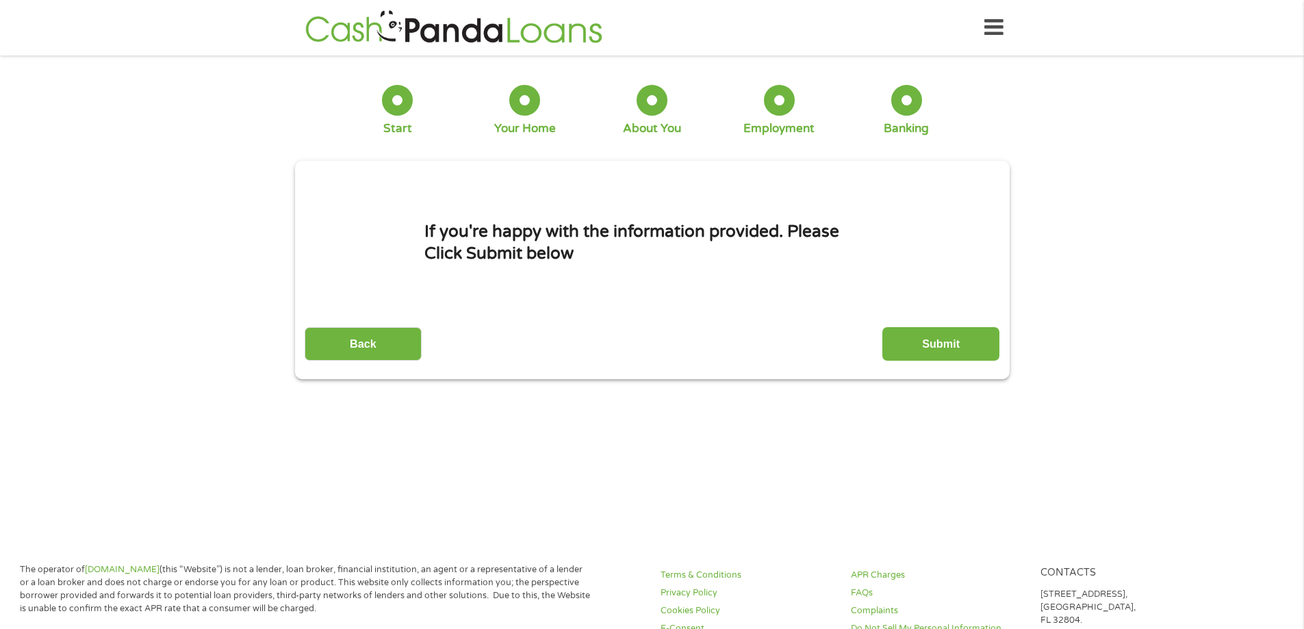
click at [955, 344] on input "Submit" at bounding box center [940, 344] width 117 height 34
